Goal: Task Accomplishment & Management: Manage account settings

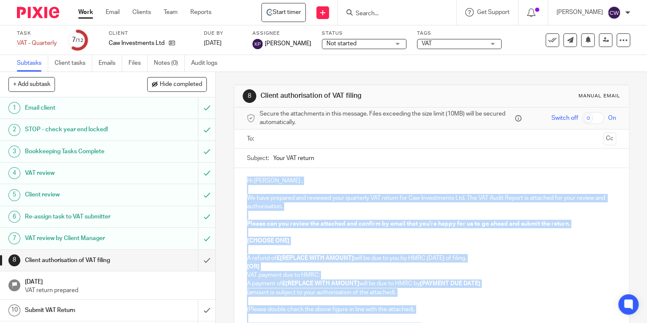
scroll to position [122, 0]
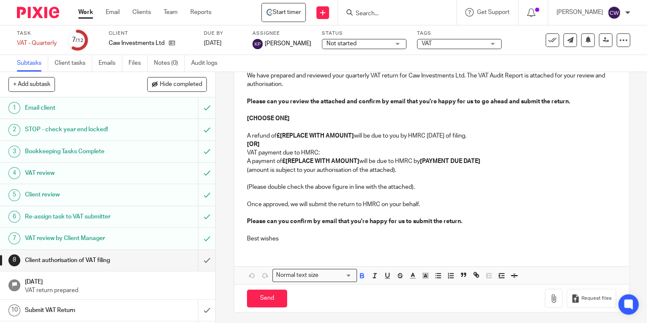
click at [635, 105] on div "8 Client authorisation of VAT filing Manual email Secure the attachments in thi…" at bounding box center [431, 197] width 431 height 251
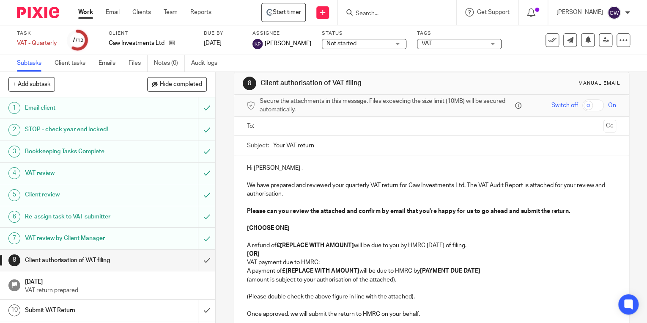
scroll to position [0, 0]
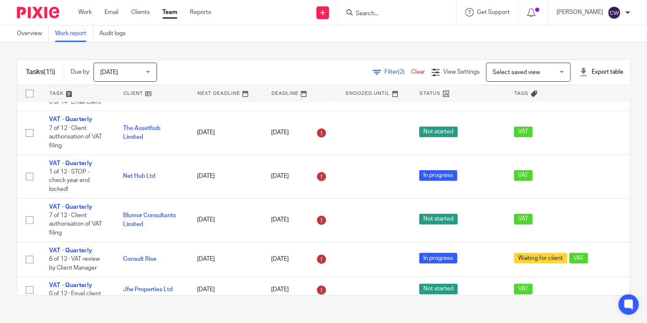
scroll to position [84, 0]
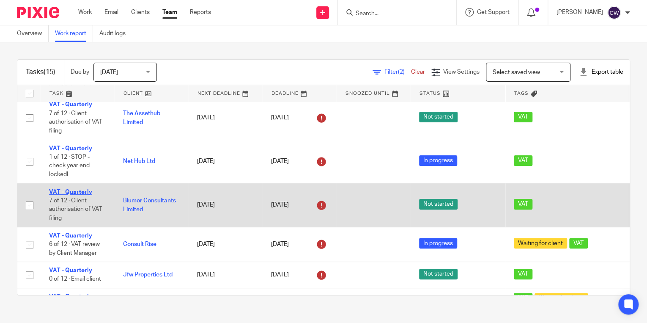
click at [76, 192] on link "VAT - Quarterly" at bounding box center [70, 192] width 43 height 6
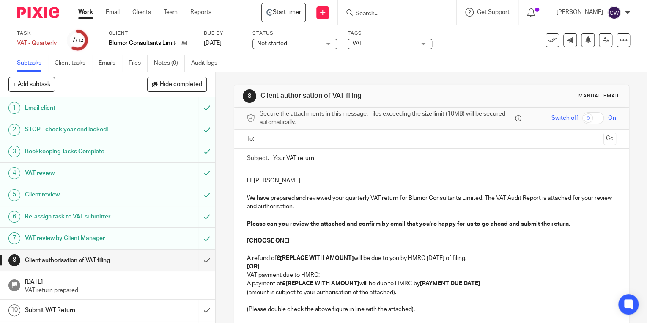
scroll to position [47, 0]
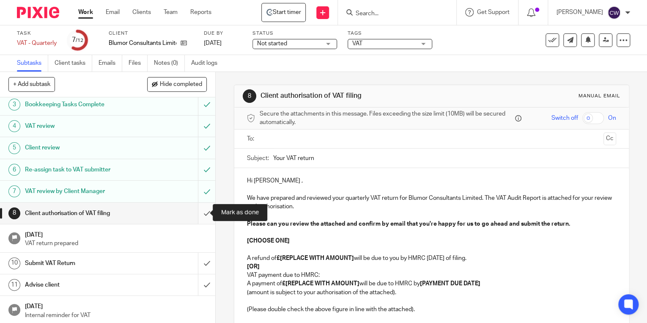
click at [199, 214] on input "submit" at bounding box center [107, 213] width 215 height 21
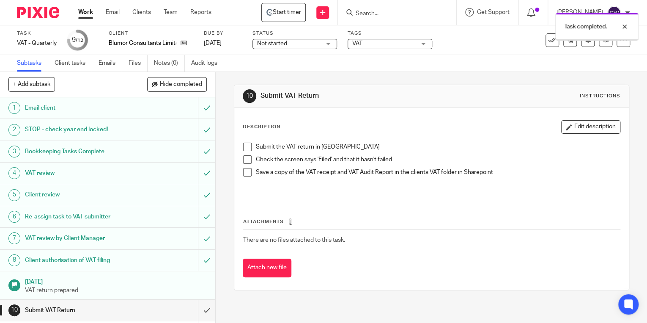
scroll to position [47, 0]
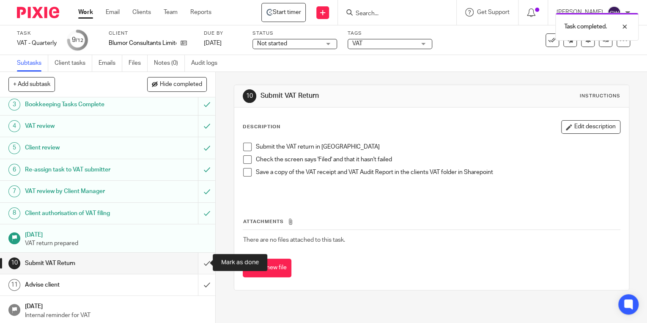
click at [198, 261] on input "submit" at bounding box center [107, 262] width 215 height 21
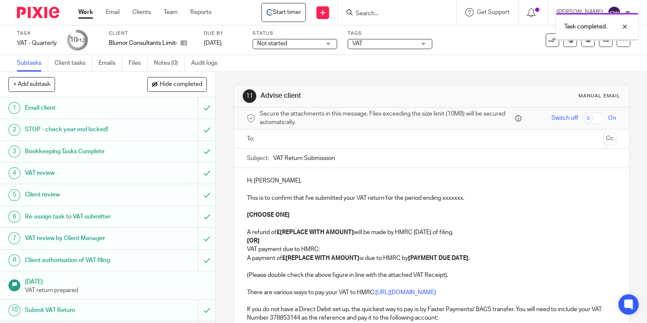
scroll to position [47, 0]
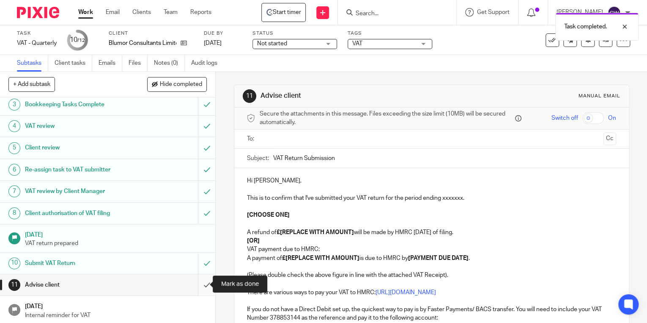
click at [197, 281] on input "submit" at bounding box center [107, 284] width 215 height 21
